Goal: Subscribe to service/newsletter

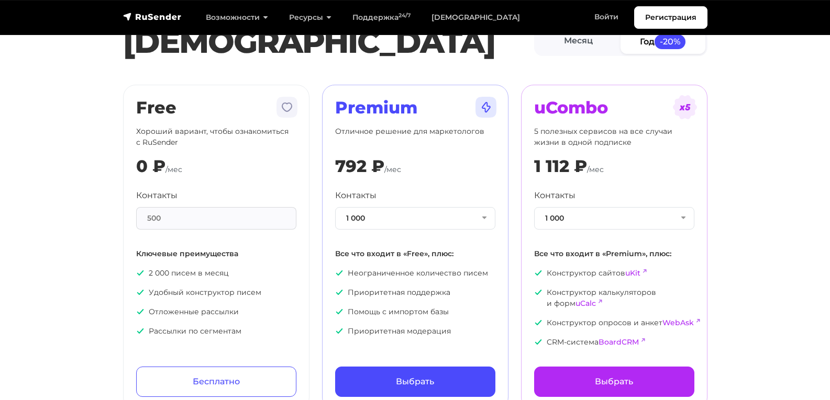
scroll to position [52, 0]
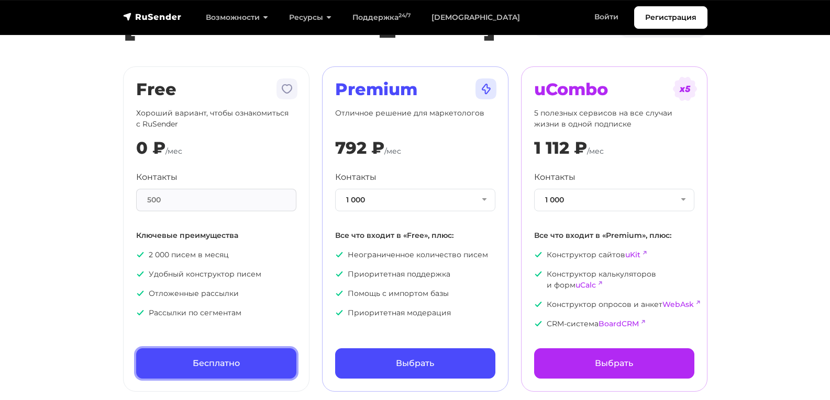
click at [221, 365] on link "Бесплатно" at bounding box center [216, 364] width 160 height 30
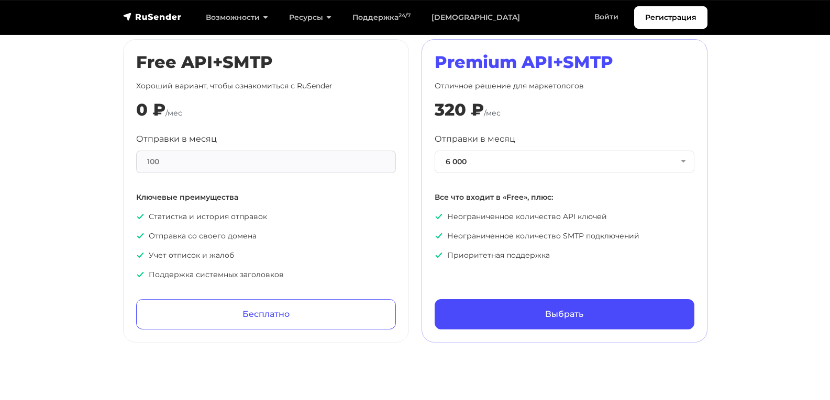
scroll to position [523, 0]
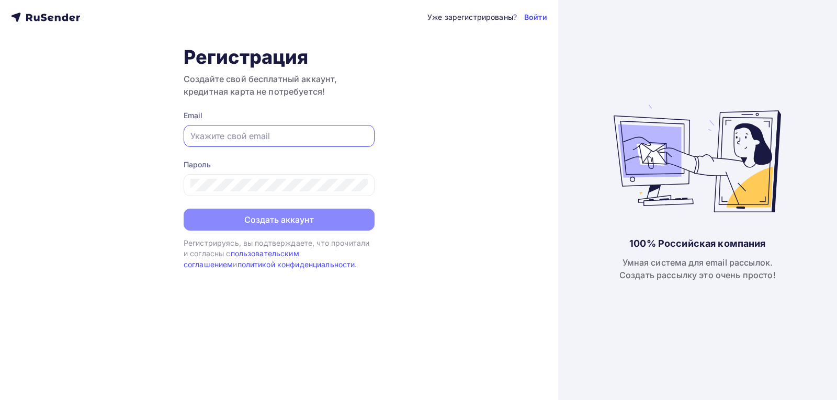
click at [240, 137] on input "text" at bounding box center [279, 136] width 177 height 13
click at [230, 133] on input "text" at bounding box center [279, 136] width 177 height 13
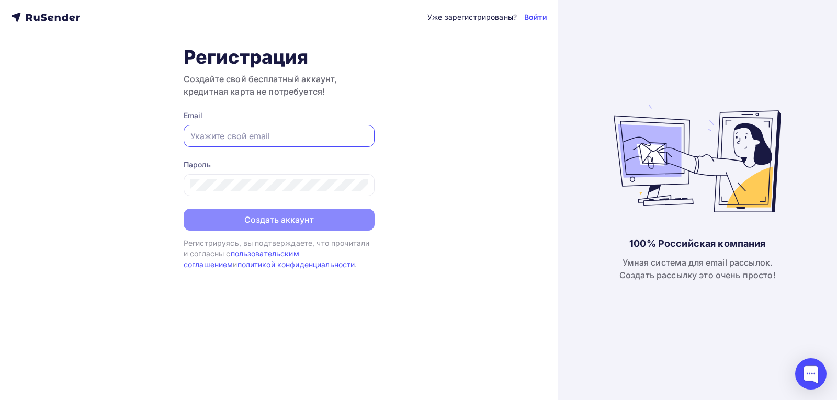
click at [230, 133] on input "text" at bounding box center [279, 136] width 177 height 13
click at [232, 137] on input "text" at bounding box center [279, 136] width 177 height 13
click at [239, 136] on input "text" at bounding box center [279, 136] width 177 height 13
